Goal: Transaction & Acquisition: Book appointment/travel/reservation

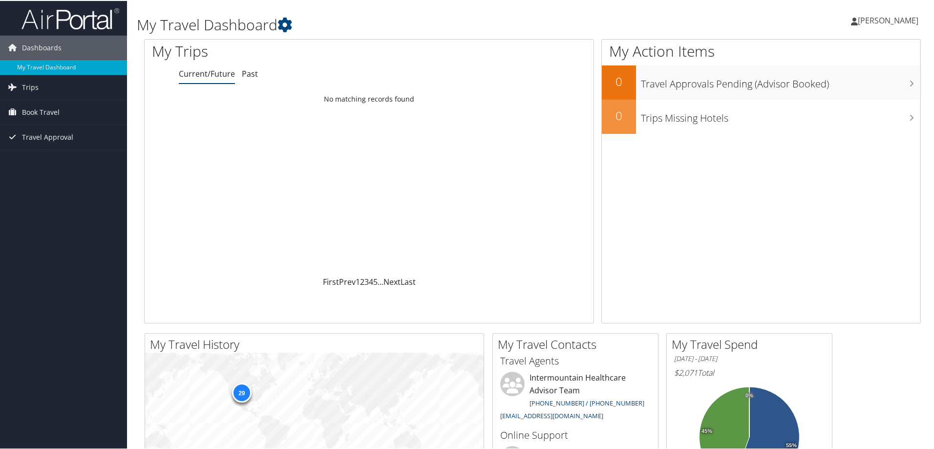
click at [885, 19] on span "[PERSON_NAME]" at bounding box center [888, 19] width 61 height 11
click at [840, 85] on link "View Travel Profile" at bounding box center [861, 87] width 109 height 17
click at [896, 22] on span "[PERSON_NAME]" at bounding box center [888, 19] width 61 height 11
click at [835, 84] on link "View Travel Profile" at bounding box center [861, 87] width 109 height 17
click at [26, 94] on span "Trips" at bounding box center [30, 86] width 17 height 24
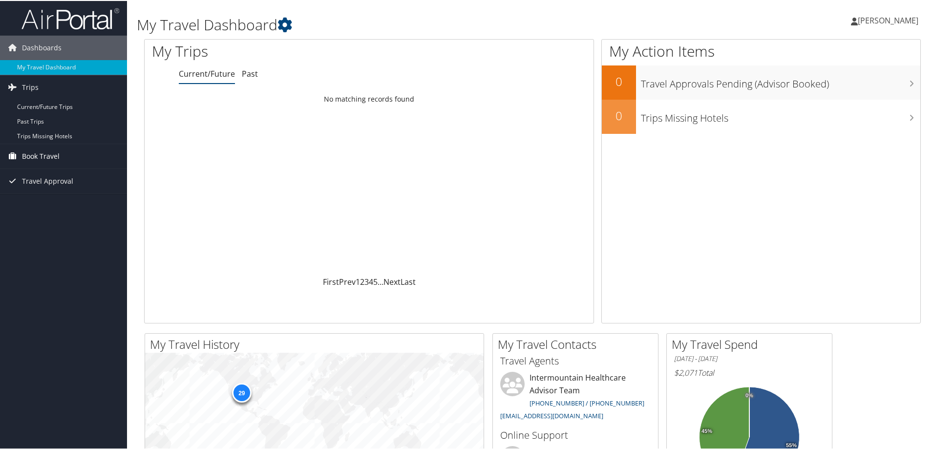
click at [50, 153] on span "Book Travel" at bounding box center [41, 155] width 38 height 24
click at [64, 203] on link "Book/Manage Online Trips" at bounding box center [63, 204] width 127 height 15
